Goal: Task Accomplishment & Management: Use online tool/utility

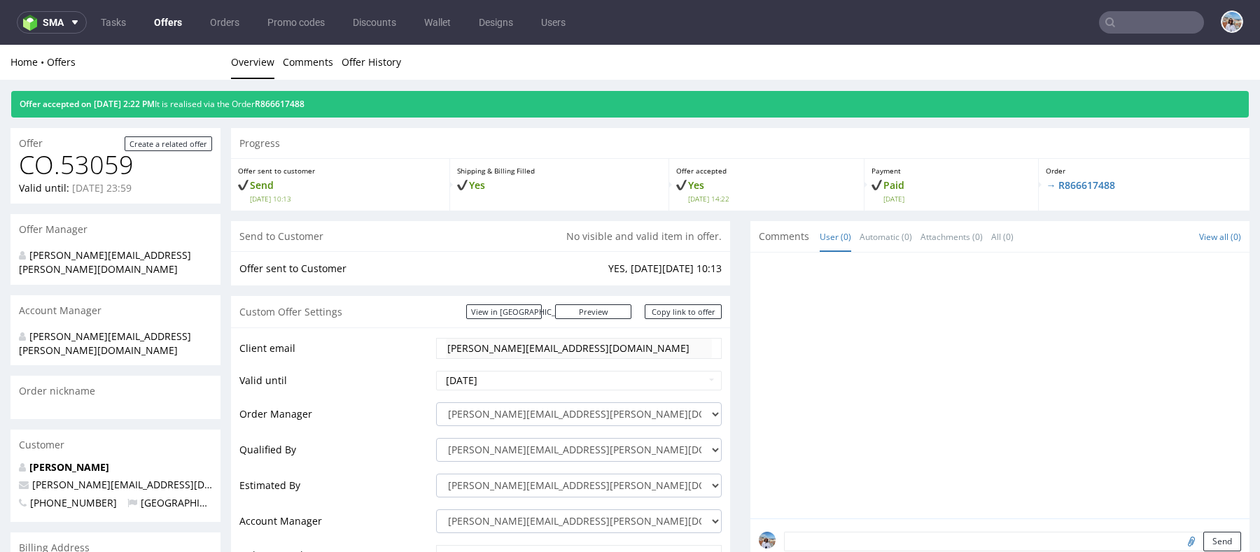
scroll to position [120, 0]
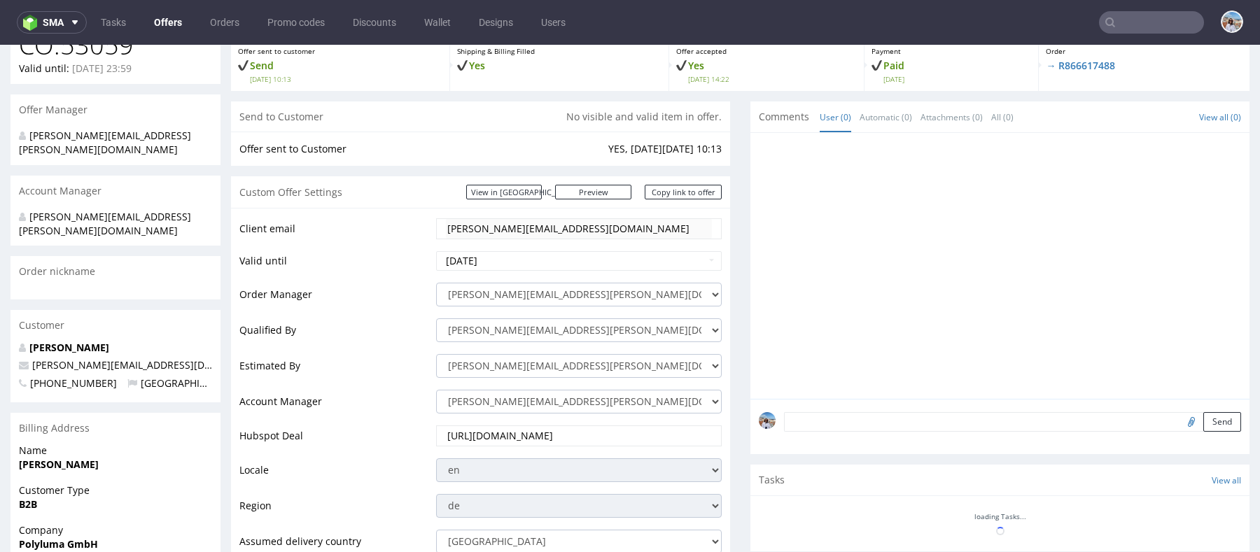
click at [1134, 15] on input "text" at bounding box center [1151, 22] width 105 height 22
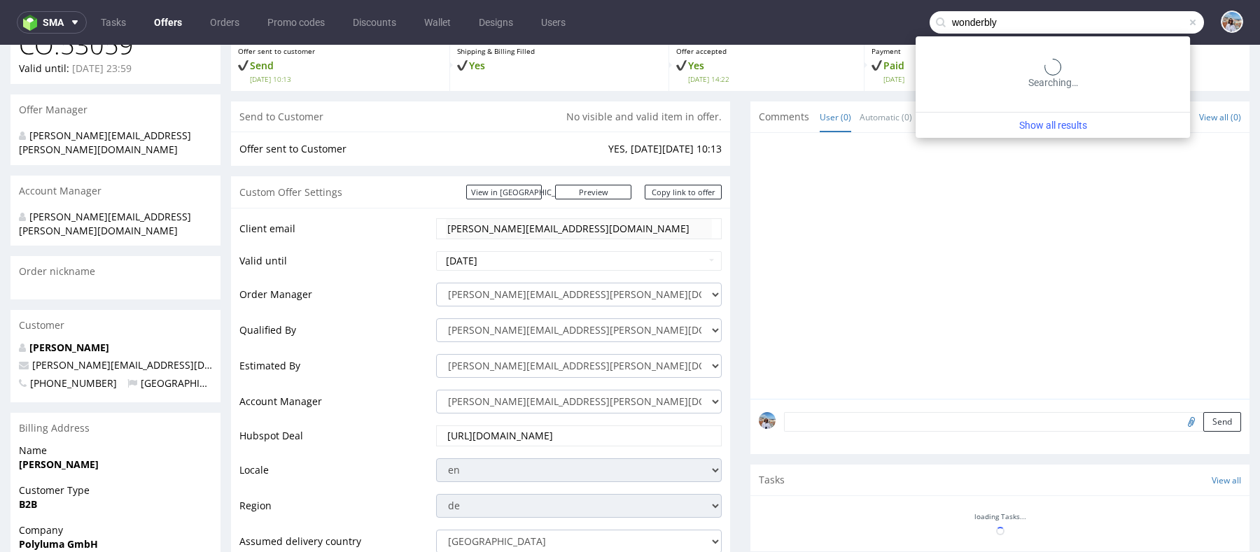
type input "wonderbly"
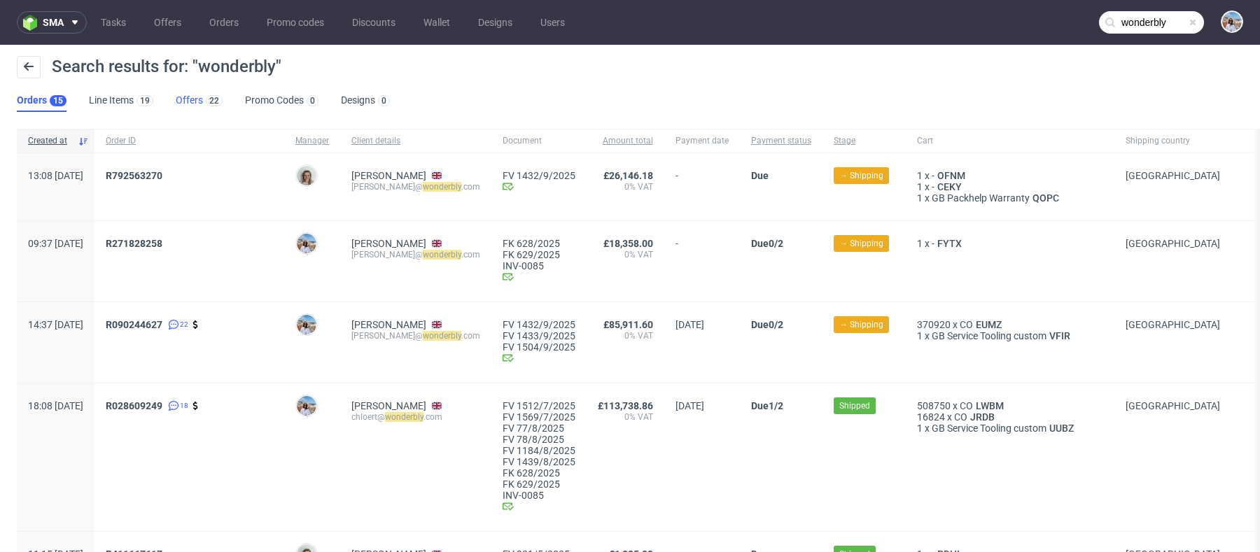
click at [183, 105] on link "Offers 22" at bounding box center [199, 101] width 47 height 22
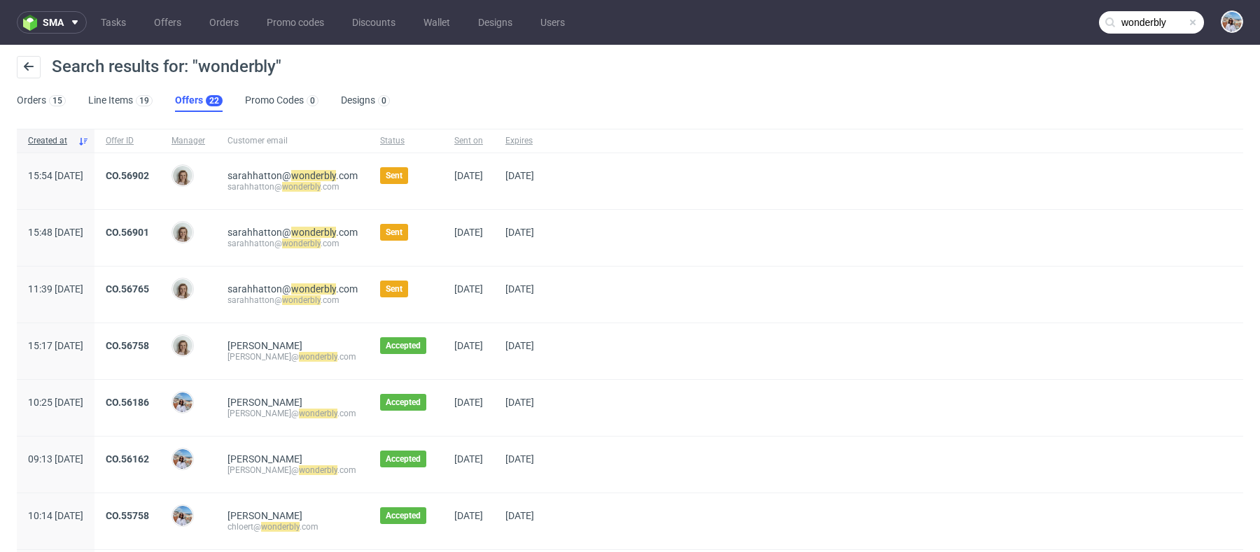
click at [160, 163] on div "CO.56902" at bounding box center [127, 181] width 66 height 56
click at [149, 177] on link "CO.56902" at bounding box center [127, 175] width 43 height 11
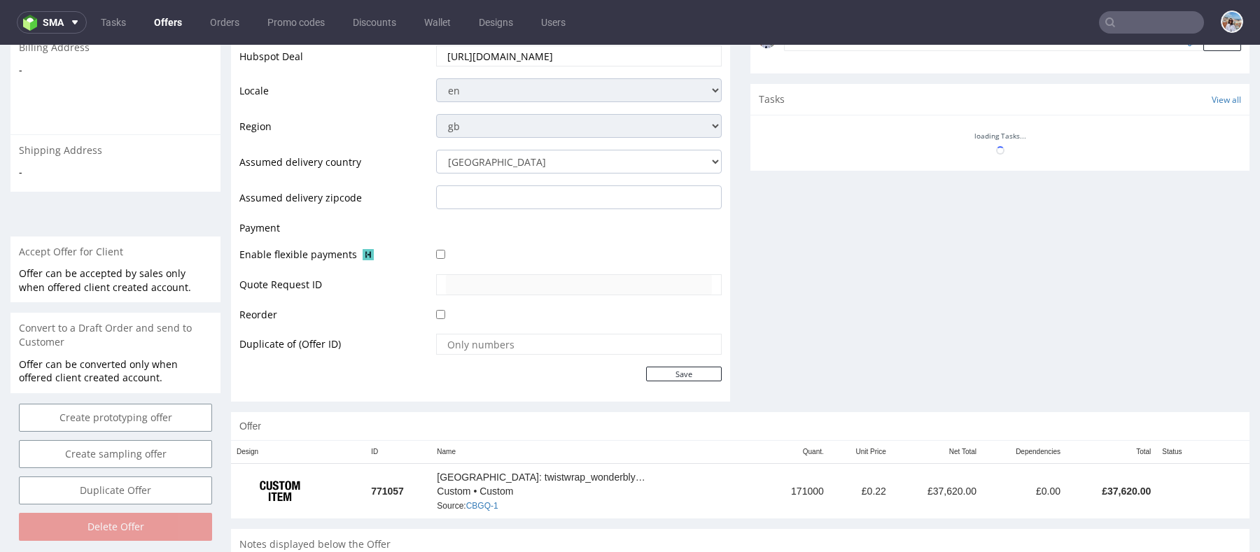
scroll to position [591, 0]
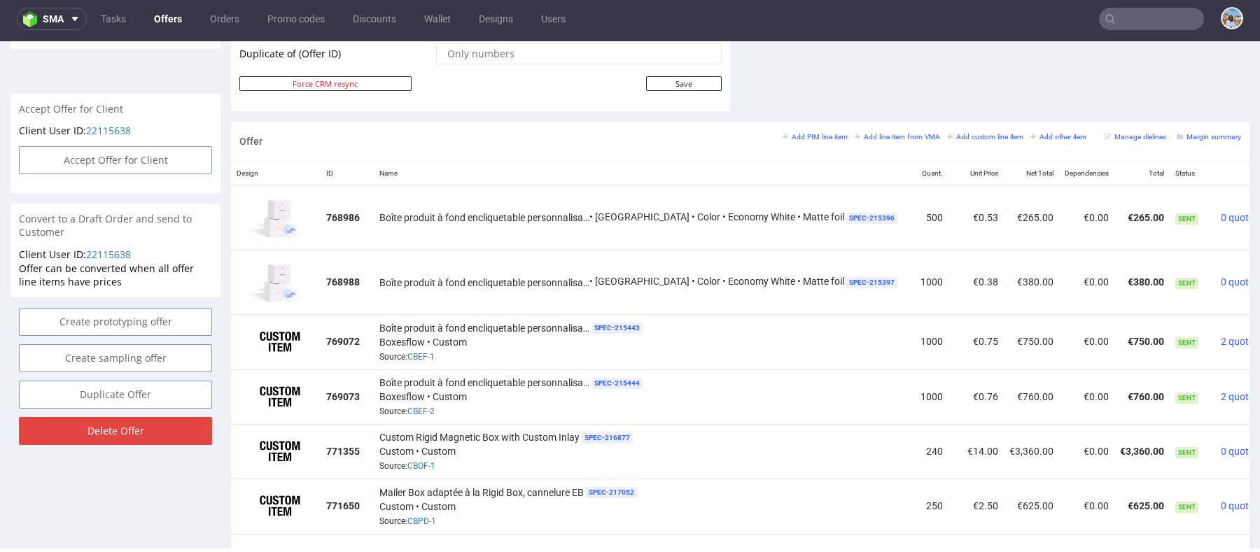
scroll to position [727, 0]
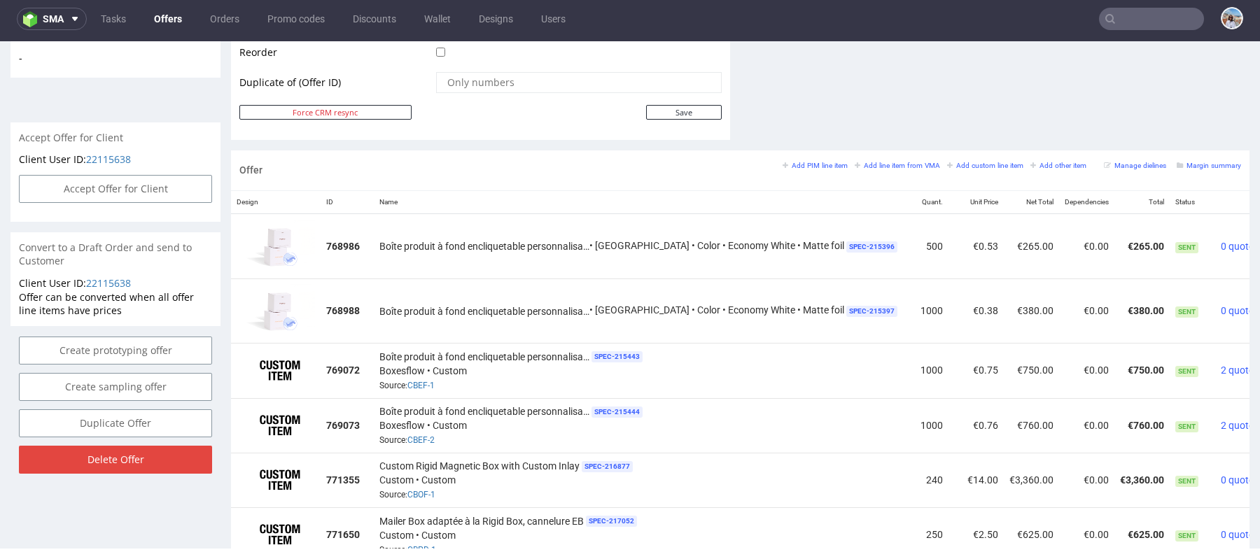
click at [1195, 155] on div "Offer Add PIM line item Add line item from VMA Add custom line item Add other i…" at bounding box center [740, 170] width 1018 height 40
click at [1195, 162] on small "Margin summary" at bounding box center [1209, 166] width 64 height 8
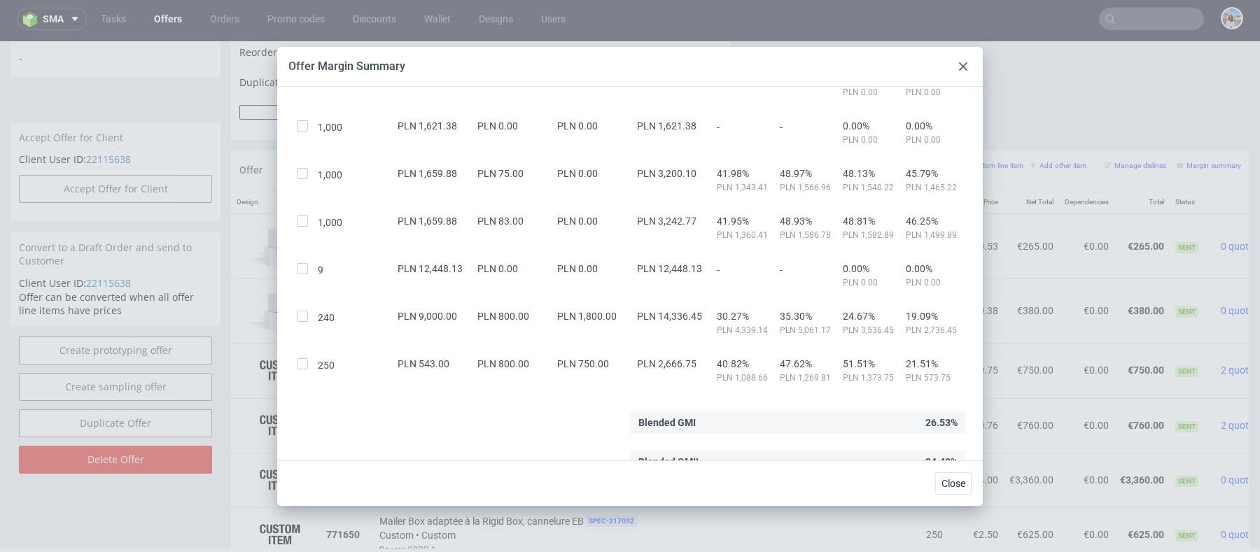
scroll to position [791, 0]
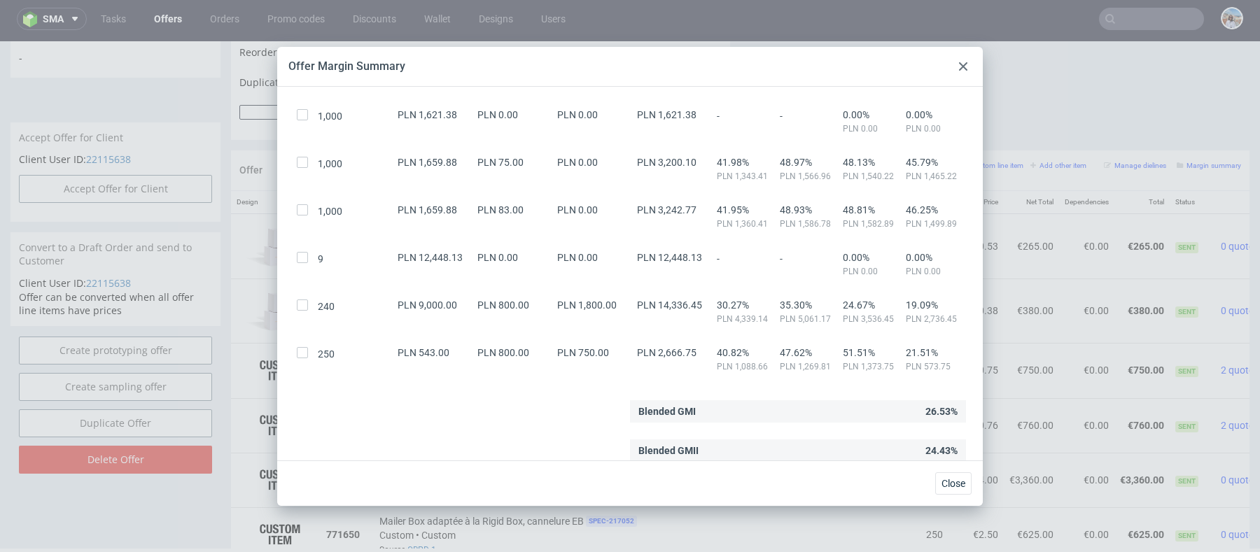
click at [962, 65] on use at bounding box center [963, 66] width 8 height 8
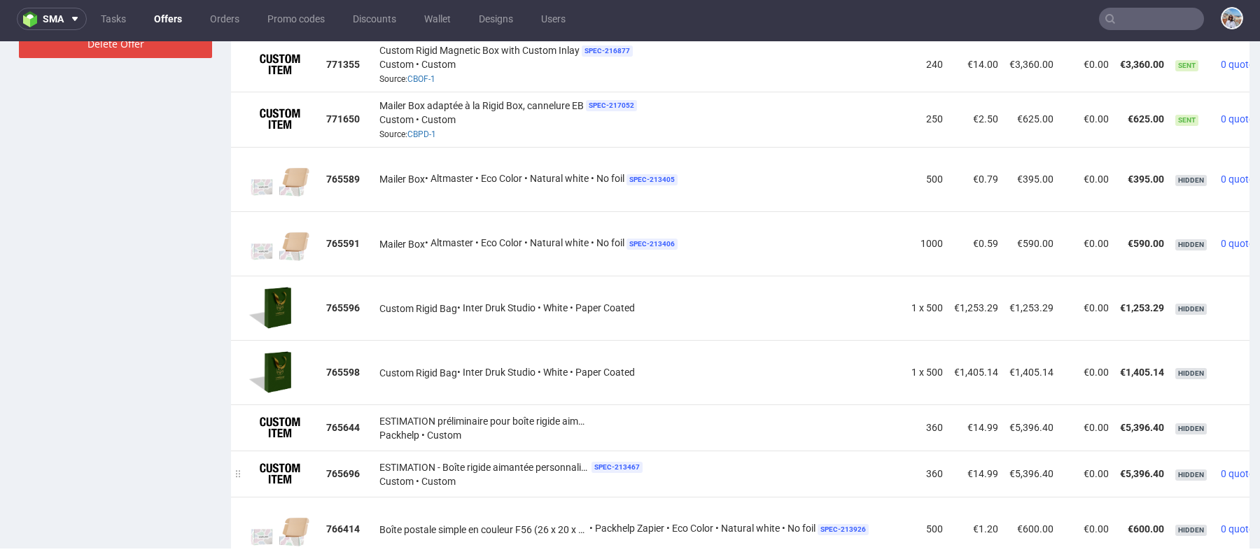
scroll to position [1195, 0]
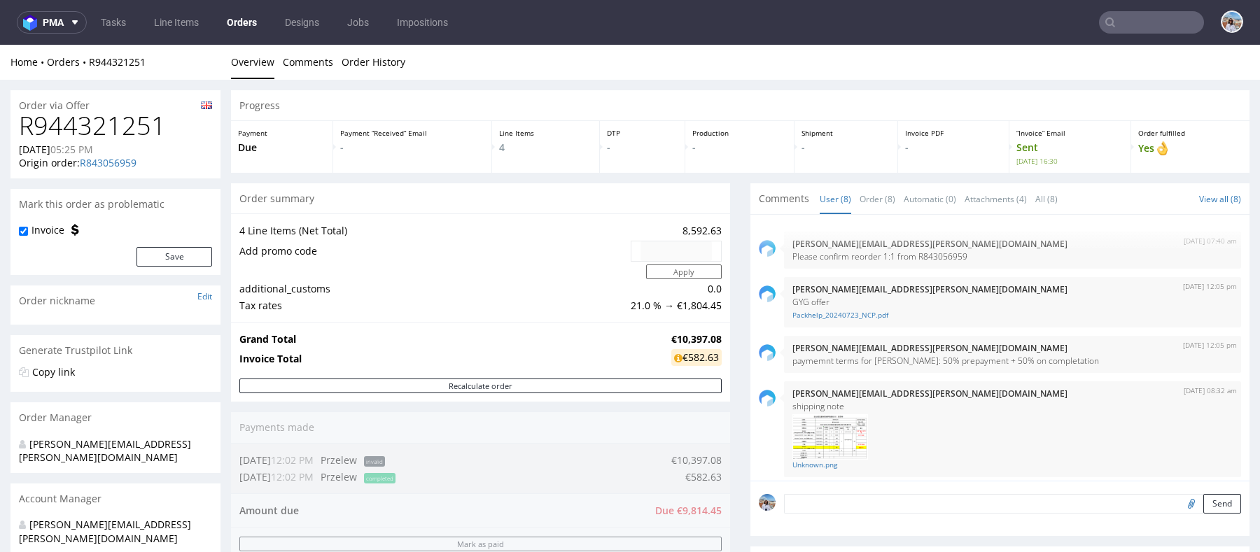
scroll to position [281, 0]
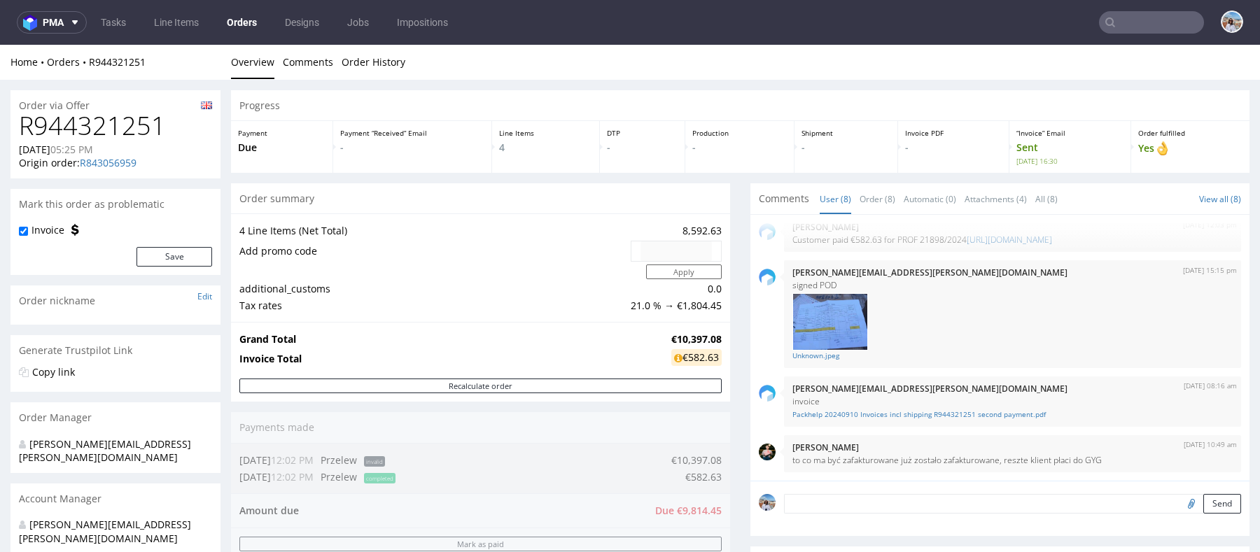
click at [90, 24] on ul "Tasks Line Items Orders Designs Jobs Impositions" at bounding box center [274, 22] width 375 height 22
click at [73, 24] on icon at bounding box center [74, 22] width 11 height 11
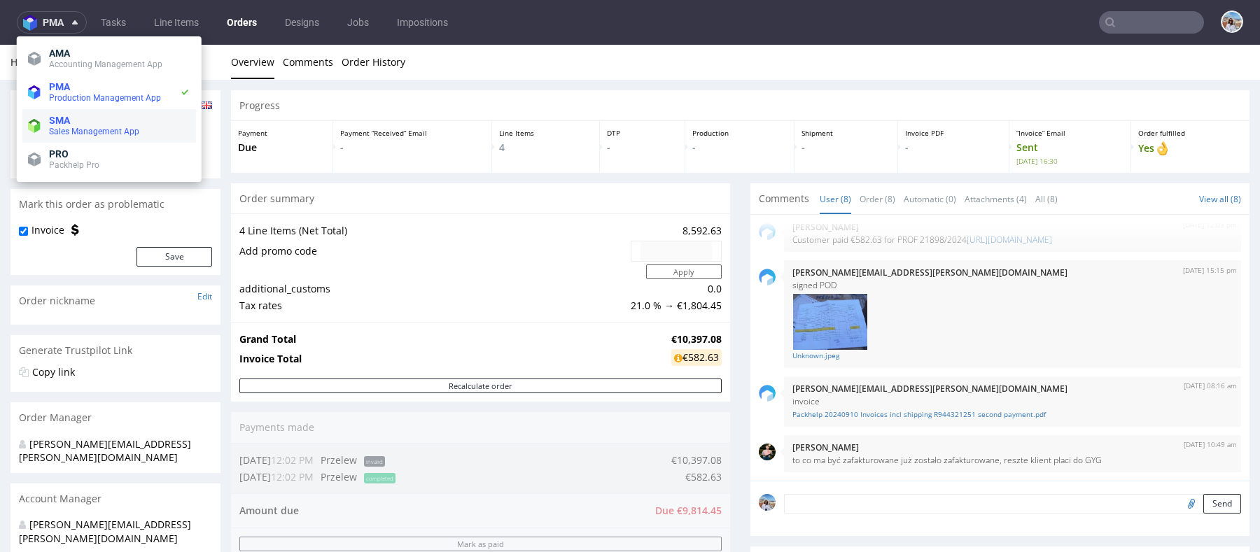
click at [82, 115] on span "SMA" at bounding box center [119, 120] width 141 height 11
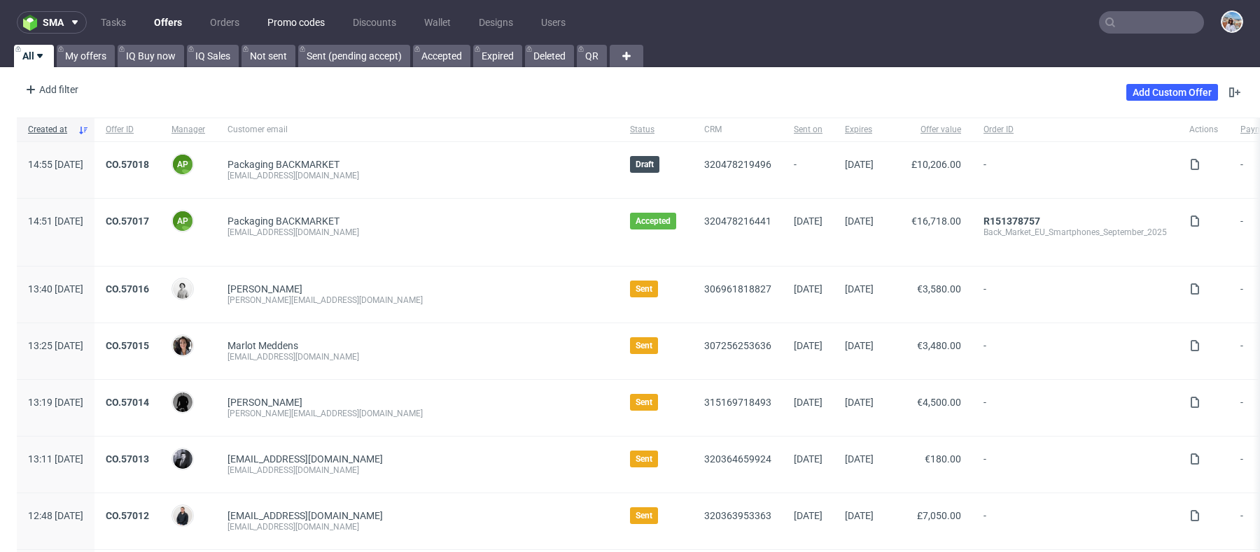
click at [288, 24] on link "Promo codes" at bounding box center [296, 22] width 74 height 22
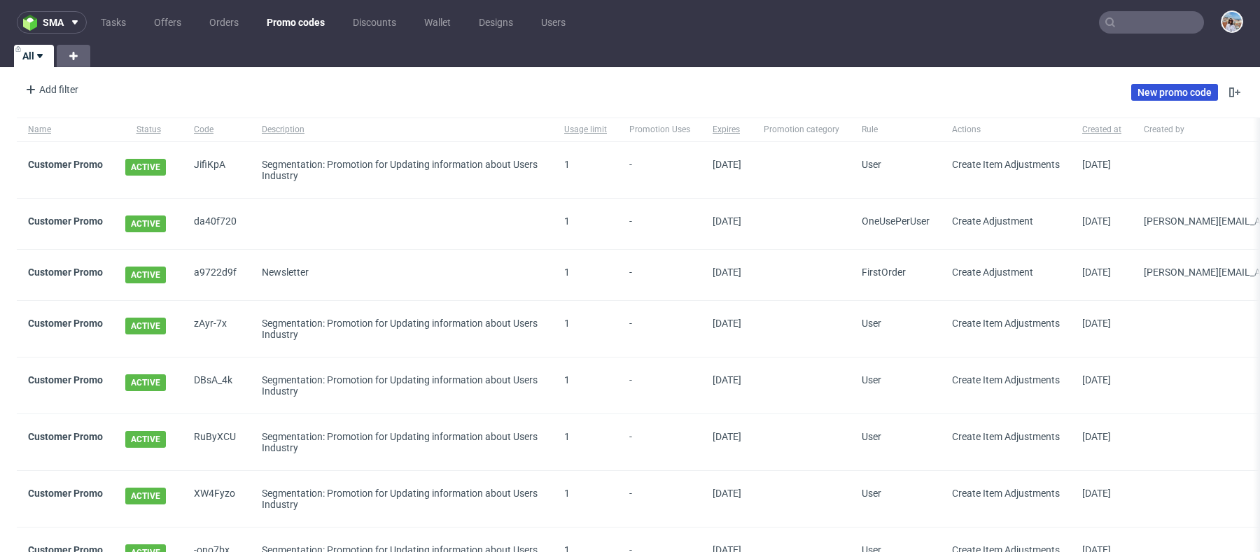
click at [1139, 86] on link "New promo code" at bounding box center [1174, 92] width 87 height 17
